Goal: Task Accomplishment & Management: Use online tool/utility

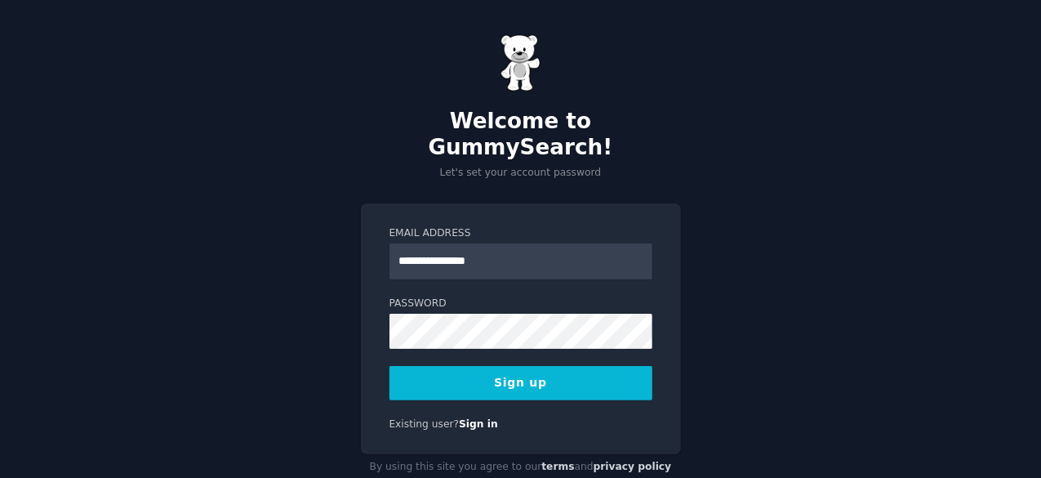
type input "**********"
click at [505, 366] on button "Sign up" at bounding box center [520, 383] width 263 height 34
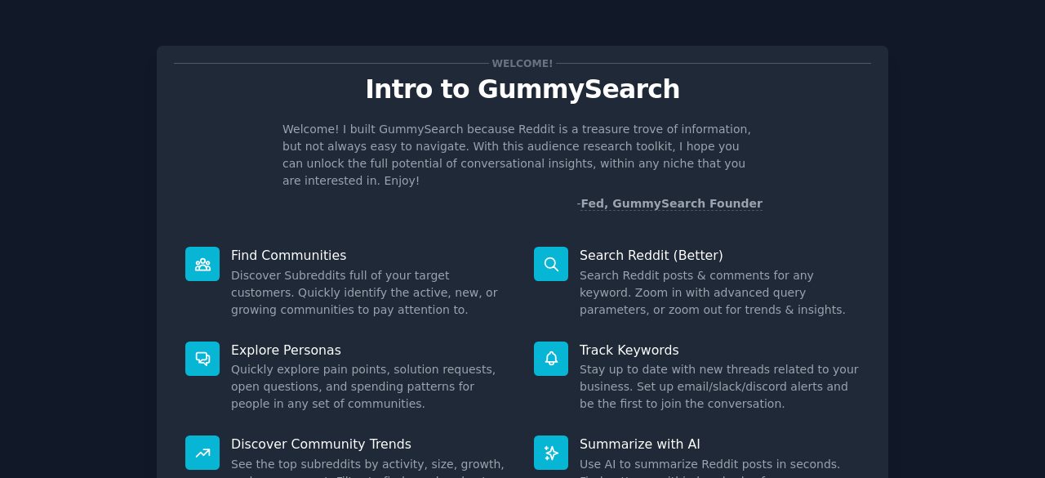
click at [274, 247] on p "Find Communities" at bounding box center [371, 255] width 280 height 17
click at [194, 256] on icon at bounding box center [202, 264] width 17 height 17
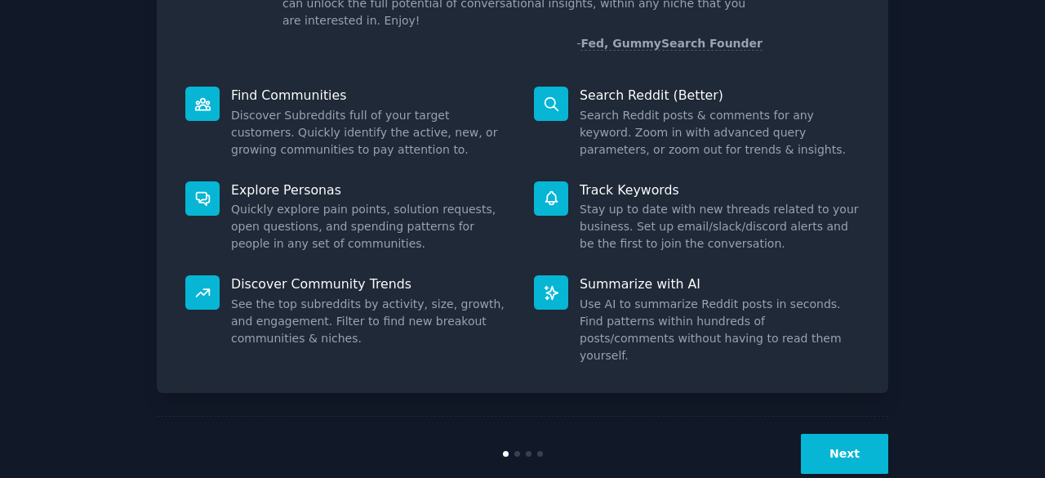
click at [870, 434] on button "Next" at bounding box center [844, 454] width 87 height 40
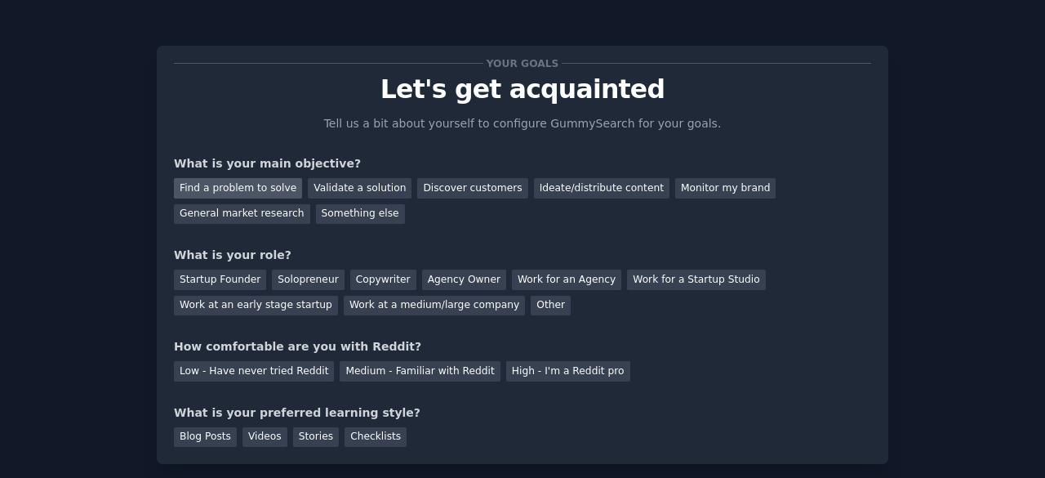
click at [244, 189] on div "Find a problem to solve" at bounding box center [238, 188] width 128 height 20
click at [346, 188] on div "Validate a solution" at bounding box center [360, 188] width 104 height 20
click at [278, 181] on div "Find a problem to solve" at bounding box center [238, 188] width 128 height 20
